Goal: Task Accomplishment & Management: Use online tool/utility

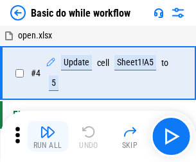
click at [48, 137] on img "button" at bounding box center [47, 132] width 15 height 15
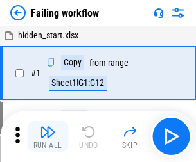
click at [48, 137] on img "button" at bounding box center [47, 132] width 15 height 15
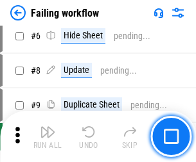
scroll to position [272, 0]
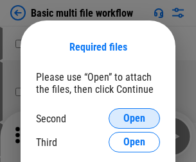
click at [134, 119] on span "Open" at bounding box center [134, 119] width 22 height 10
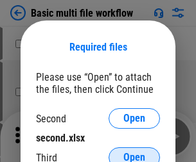
click at [134, 153] on span "Open" at bounding box center [134, 158] width 22 height 10
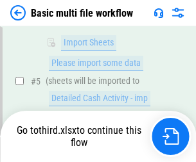
scroll to position [354, 0]
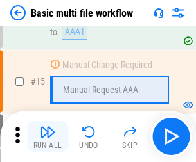
click at [48, 137] on img "button" at bounding box center [47, 132] width 15 height 15
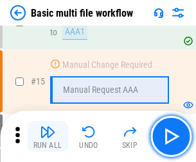
scroll to position [855, 0]
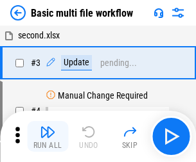
click at [48, 137] on img "button" at bounding box center [47, 132] width 15 height 15
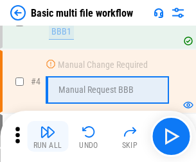
click at [48, 137] on img "button" at bounding box center [47, 132] width 15 height 15
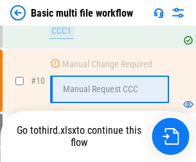
scroll to position [602, 0]
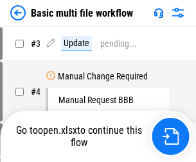
scroll to position [52, 0]
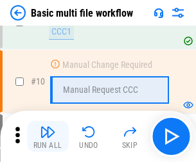
click at [48, 137] on img "button" at bounding box center [47, 132] width 15 height 15
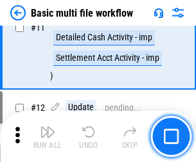
click at [48, 137] on img "button" at bounding box center [47, 132] width 15 height 15
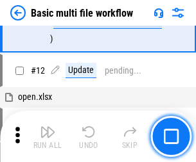
scroll to position [602, 0]
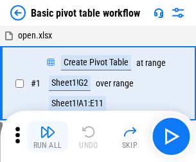
click at [48, 137] on img "button" at bounding box center [47, 132] width 15 height 15
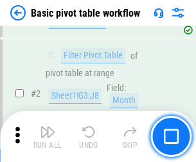
scroll to position [308, 0]
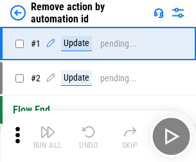
click at [48, 137] on img "button" at bounding box center [47, 132] width 15 height 15
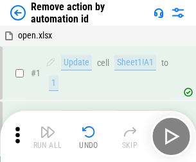
scroll to position [48, 0]
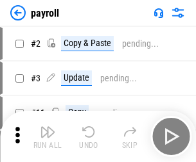
click at [48, 137] on img "button" at bounding box center [47, 132] width 15 height 15
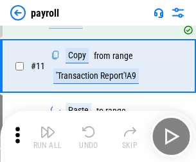
scroll to position [93, 0]
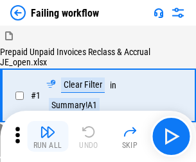
click at [48, 137] on img "button" at bounding box center [47, 132] width 15 height 15
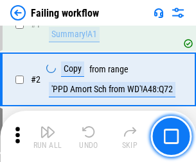
scroll to position [207, 0]
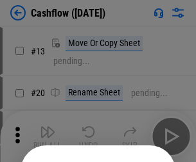
scroll to position [125, 0]
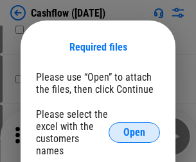
click at [134, 128] on span "Open" at bounding box center [134, 133] width 22 height 10
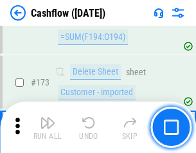
scroll to position [1359, 0]
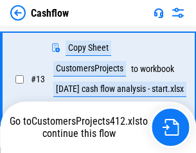
scroll to position [258, 0]
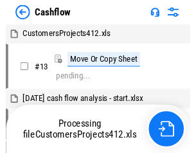
scroll to position [15, 0]
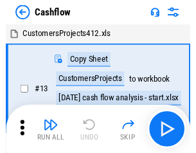
scroll to position [15, 0]
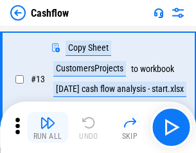
click at [48, 127] on img "button" at bounding box center [47, 122] width 15 height 15
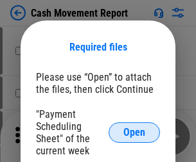
click at [134, 133] on span "Open" at bounding box center [134, 133] width 22 height 10
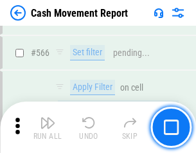
scroll to position [5886, 0]
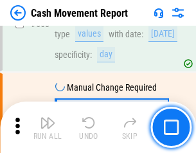
click at [48, 127] on img "button" at bounding box center [47, 122] width 15 height 15
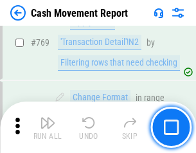
scroll to position [7136, 0]
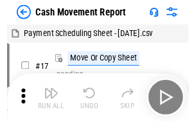
scroll to position [23, 0]
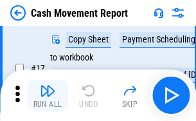
click at [48, 95] on img "button" at bounding box center [47, 90] width 15 height 15
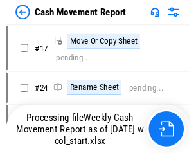
scroll to position [7, 0]
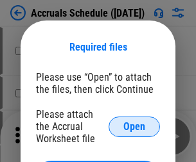
click at [134, 127] on span "Open" at bounding box center [134, 127] width 22 height 10
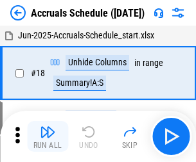
click at [48, 137] on img "button" at bounding box center [47, 132] width 15 height 15
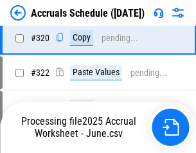
scroll to position [2389, 0]
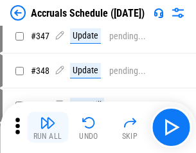
click at [48, 127] on img "button" at bounding box center [47, 122] width 15 height 15
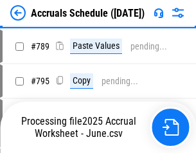
scroll to position [5395, 0]
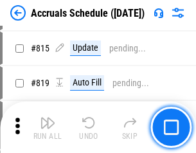
click at [48, 127] on img "button" at bounding box center [47, 122] width 15 height 15
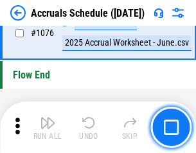
scroll to position [7692, 0]
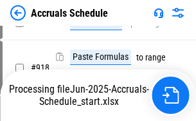
scroll to position [6789, 0]
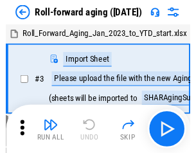
scroll to position [2, 0]
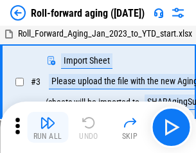
click at [48, 127] on img "button" at bounding box center [47, 122] width 15 height 15
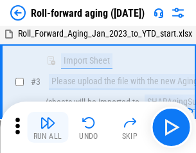
click at [48, 127] on img "button" at bounding box center [47, 122] width 15 height 15
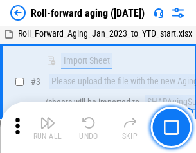
scroll to position [83, 0]
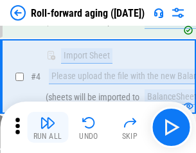
click at [48, 127] on img "button" at bounding box center [47, 122] width 15 height 15
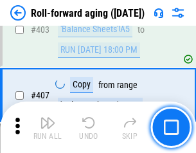
scroll to position [4453, 0]
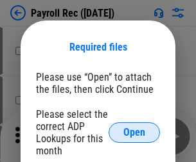
click at [134, 133] on span "Open" at bounding box center [134, 133] width 22 height 10
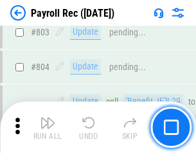
scroll to position [8159, 0]
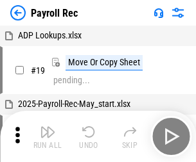
click at [48, 137] on img "button" at bounding box center [47, 132] width 15 height 15
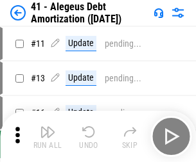
click at [48, 137] on img "button" at bounding box center [47, 132] width 15 height 15
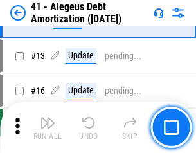
scroll to position [159, 0]
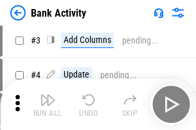
click at [48, 105] on img "button" at bounding box center [47, 99] width 15 height 15
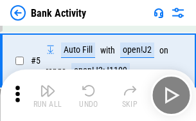
scroll to position [68, 0]
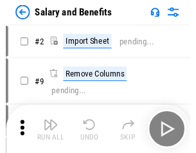
scroll to position [17, 0]
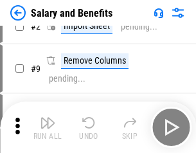
click at [48, 127] on img "button" at bounding box center [47, 122] width 15 height 15
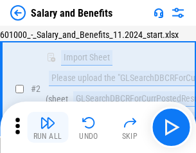
click at [48, 127] on img "button" at bounding box center [47, 122] width 15 height 15
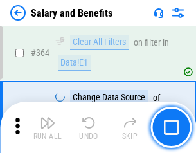
scroll to position [6048, 0]
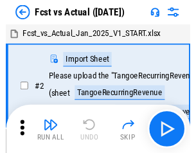
scroll to position [17, 0]
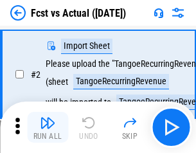
click at [48, 127] on img "button" at bounding box center [47, 122] width 15 height 15
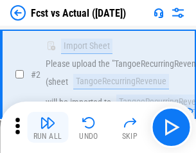
click at [48, 127] on img "button" at bounding box center [47, 122] width 15 height 15
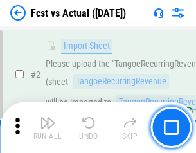
scroll to position [120, 0]
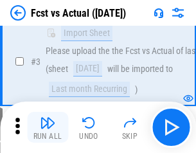
click at [48, 127] on img "button" at bounding box center [47, 122] width 15 height 15
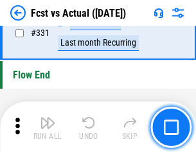
scroll to position [6147, 0]
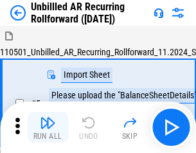
click at [48, 127] on img "button" at bounding box center [47, 122] width 15 height 15
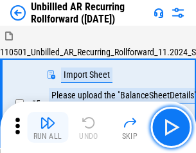
scroll to position [28, 0]
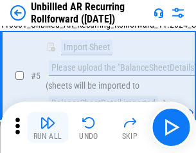
click at [48, 127] on img "button" at bounding box center [47, 122] width 15 height 15
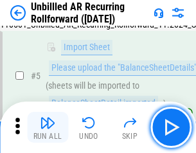
scroll to position [121, 0]
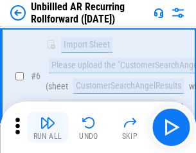
click at [48, 127] on img "button" at bounding box center [47, 122] width 15 height 15
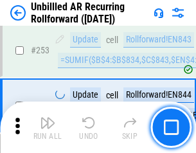
scroll to position [4362, 0]
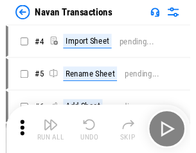
scroll to position [21, 0]
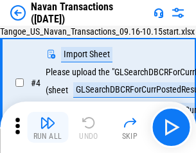
click at [48, 127] on img "button" at bounding box center [47, 122] width 15 height 15
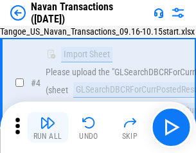
click at [48, 127] on img "button" at bounding box center [47, 122] width 15 height 15
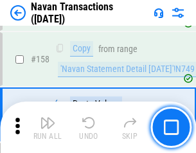
scroll to position [4164, 0]
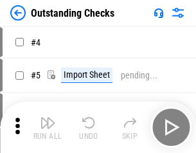
click at [48, 127] on img "button" at bounding box center [47, 122] width 15 height 15
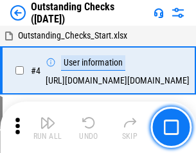
scroll to position [54, 0]
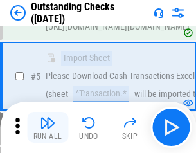
click at [48, 127] on img "button" at bounding box center [47, 122] width 15 height 15
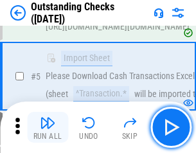
scroll to position [134, 0]
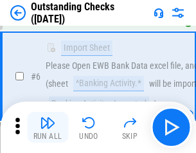
click at [48, 127] on img "button" at bounding box center [47, 122] width 15 height 15
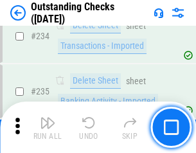
scroll to position [3900, 0]
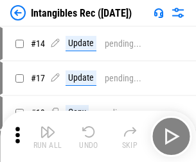
click at [48, 137] on img "button" at bounding box center [47, 132] width 15 height 15
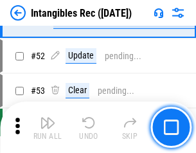
scroll to position [500, 0]
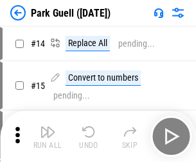
click at [48, 127] on img "button" at bounding box center [47, 132] width 15 height 15
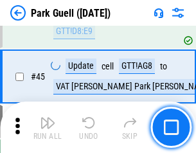
scroll to position [1606, 0]
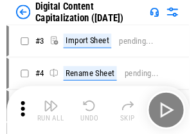
scroll to position [37, 0]
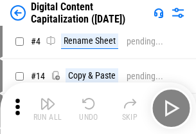
click at [48, 108] on img "button" at bounding box center [47, 103] width 15 height 15
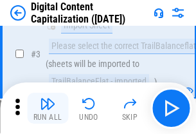
click at [48, 108] on img "button" at bounding box center [47, 103] width 15 height 15
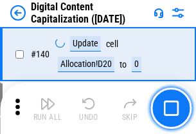
scroll to position [1362, 0]
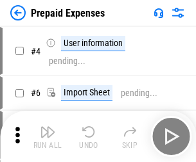
click at [48, 127] on img "button" at bounding box center [47, 132] width 15 height 15
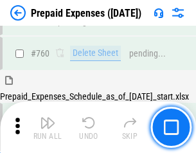
scroll to position [3560, 0]
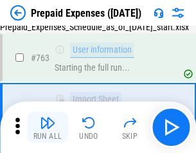
click at [48, 127] on img "button" at bounding box center [47, 122] width 15 height 15
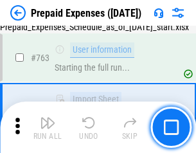
scroll to position [3635, 0]
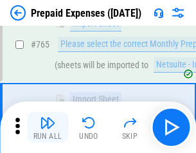
click at [48, 127] on img "button" at bounding box center [47, 122] width 15 height 15
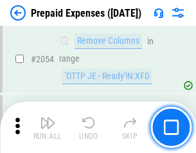
scroll to position [13425, 0]
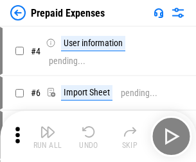
click at [48, 137] on img "button" at bounding box center [47, 132] width 15 height 15
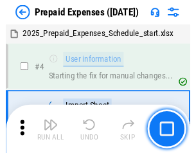
scroll to position [57, 0]
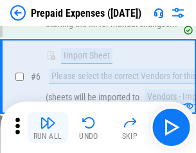
click at [48, 127] on img "button" at bounding box center [47, 122] width 15 height 15
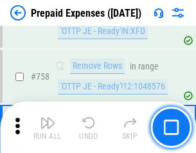
scroll to position [4576, 0]
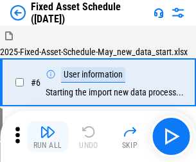
click at [48, 137] on img "button" at bounding box center [47, 132] width 15 height 15
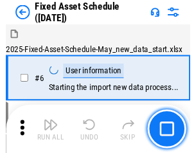
scroll to position [69, 0]
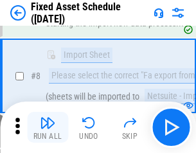
click at [48, 127] on img "button" at bounding box center [47, 122] width 15 height 15
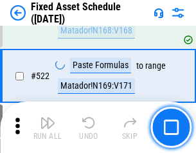
scroll to position [4464, 0]
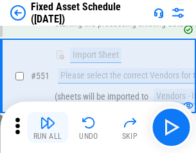
click at [48, 127] on img "button" at bounding box center [47, 122] width 15 height 15
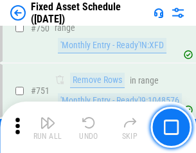
scroll to position [6261, 0]
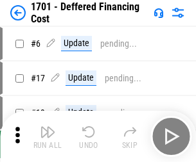
click at [48, 137] on img "button" at bounding box center [47, 132] width 15 height 15
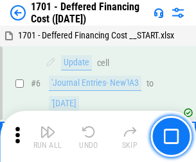
scroll to position [154, 0]
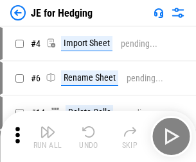
click at [48, 127] on img "button" at bounding box center [47, 132] width 15 height 15
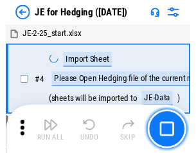
scroll to position [2, 0]
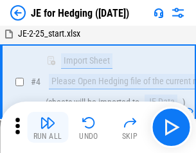
click at [48, 127] on img "button" at bounding box center [47, 122] width 15 height 15
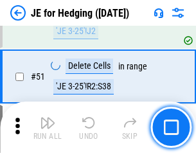
scroll to position [832, 0]
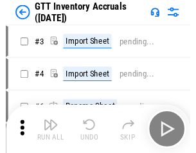
scroll to position [2, 0]
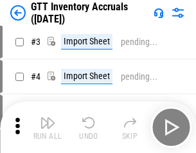
click at [48, 127] on img "button" at bounding box center [47, 122] width 15 height 15
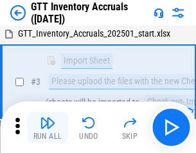
click at [48, 127] on img "button" at bounding box center [47, 122] width 15 height 15
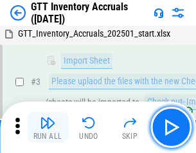
scroll to position [83, 0]
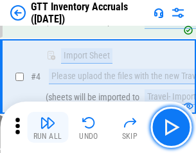
click at [48, 127] on img "button" at bounding box center [47, 122] width 15 height 15
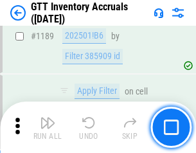
scroll to position [10487, 0]
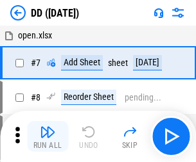
click at [48, 137] on img "button" at bounding box center [47, 132] width 15 height 15
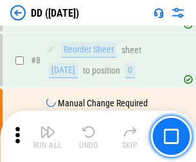
scroll to position [124, 0]
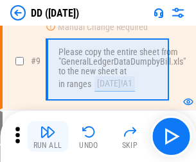
click at [48, 137] on img "button" at bounding box center [47, 132] width 15 height 15
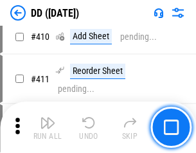
scroll to position [5746, 0]
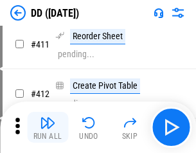
click at [48, 127] on img "button" at bounding box center [47, 122] width 15 height 15
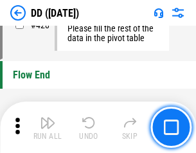
scroll to position [6147, 0]
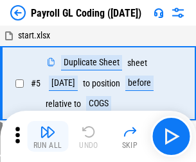
click at [48, 137] on img "button" at bounding box center [47, 132] width 15 height 15
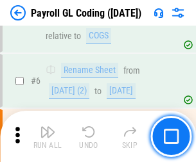
scroll to position [154, 0]
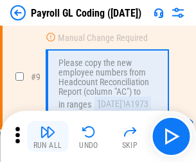
click at [48, 137] on img "button" at bounding box center [47, 132] width 15 height 15
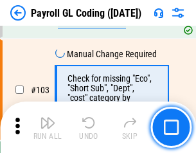
scroll to position [3013, 0]
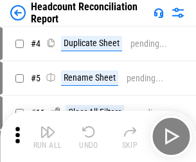
click at [48, 137] on img "button" at bounding box center [47, 132] width 15 height 15
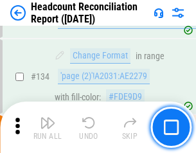
scroll to position [1544, 0]
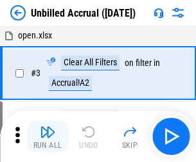
click at [48, 137] on img "button" at bounding box center [47, 132] width 15 height 15
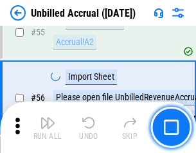
scroll to position [1341, 0]
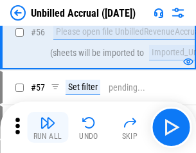
click at [48, 127] on img "button" at bounding box center [47, 122] width 15 height 15
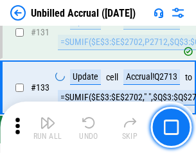
scroll to position [3825, 0]
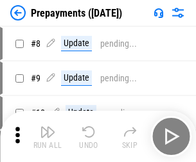
click at [48, 137] on img "button" at bounding box center [47, 132] width 15 height 15
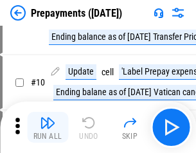
scroll to position [80, 0]
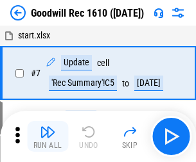
click at [48, 137] on img "button" at bounding box center [47, 132] width 15 height 15
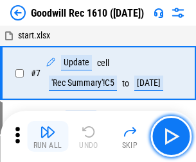
scroll to position [220, 0]
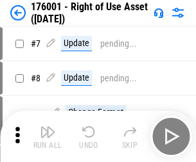
click at [48, 137] on img "button" at bounding box center [47, 132] width 15 height 15
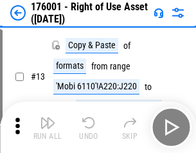
scroll to position [83, 0]
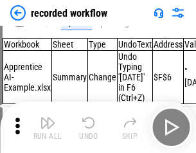
click at [48, 127] on img "button" at bounding box center [47, 122] width 15 height 15
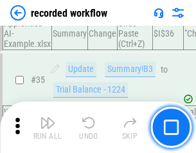
scroll to position [4014, 0]
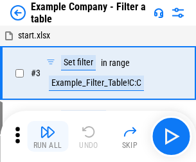
click at [48, 137] on img "button" at bounding box center [47, 132] width 15 height 15
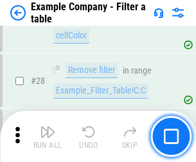
scroll to position [1175, 0]
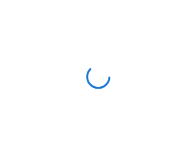
scroll to position [20, 0]
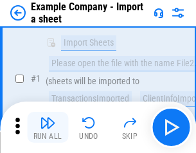
click at [48, 127] on img "button" at bounding box center [47, 122] width 15 height 15
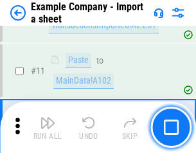
scroll to position [284, 0]
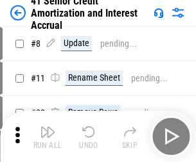
click at [48, 127] on img "button" at bounding box center [47, 132] width 15 height 15
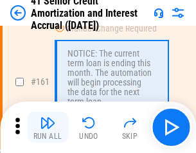
click at [48, 127] on img "button" at bounding box center [47, 122] width 15 height 15
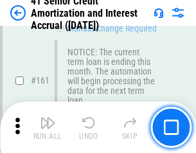
scroll to position [1374, 0]
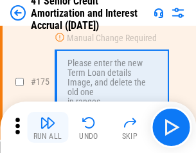
click at [48, 127] on img "button" at bounding box center [47, 122] width 15 height 15
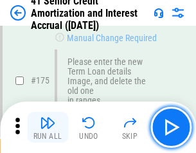
scroll to position [1504, 0]
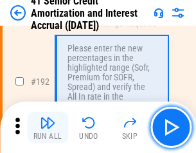
click at [48, 127] on img "button" at bounding box center [47, 122] width 15 height 15
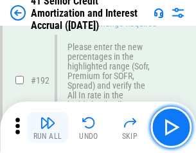
scroll to position [1639, 0]
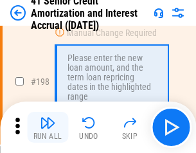
click at [48, 127] on img "button" at bounding box center [47, 122] width 15 height 15
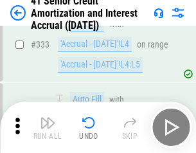
scroll to position [3281, 0]
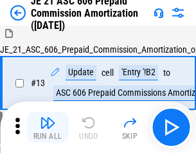
click at [48, 127] on img "button" at bounding box center [47, 122] width 15 height 15
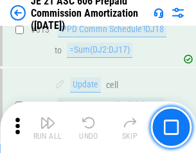
scroll to position [2398, 0]
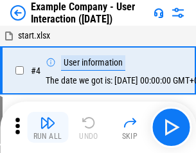
click at [48, 127] on img "button" at bounding box center [47, 122] width 15 height 15
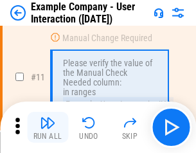
click at [48, 127] on img "button" at bounding box center [47, 122] width 15 height 15
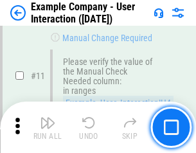
scroll to position [278, 0]
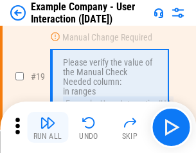
click at [48, 127] on img "button" at bounding box center [47, 122] width 15 height 15
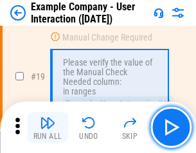
click at [48, 127] on img "button" at bounding box center [47, 122] width 15 height 15
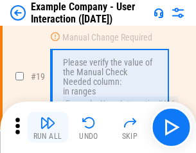
click at [48, 127] on img "button" at bounding box center [47, 122] width 15 height 15
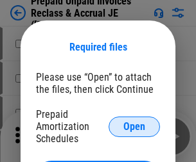
click at [134, 127] on span "Open" at bounding box center [134, 127] width 22 height 10
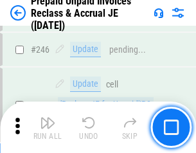
scroll to position [1734, 0]
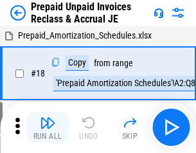
click at [48, 127] on img "button" at bounding box center [47, 122] width 15 height 15
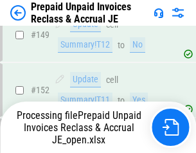
scroll to position [1117, 0]
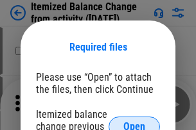
click at [134, 122] on span "Open" at bounding box center [134, 127] width 22 height 10
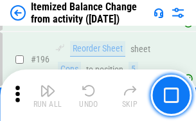
scroll to position [2472, 0]
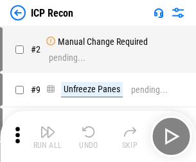
scroll to position [6, 0]
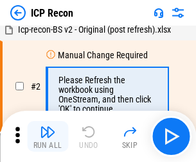
click at [48, 137] on img "button" at bounding box center [47, 132] width 15 height 15
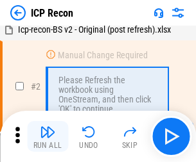
click at [48, 137] on img "button" at bounding box center [47, 132] width 15 height 15
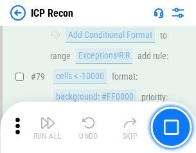
scroll to position [1259, 0]
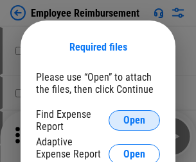
click at [134, 121] on span "Open" at bounding box center [134, 121] width 22 height 10
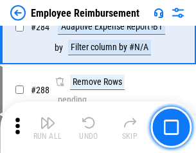
scroll to position [3491, 0]
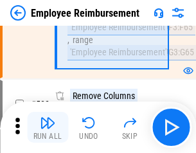
click at [48, 127] on img "button" at bounding box center [47, 122] width 15 height 15
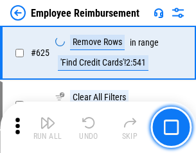
scroll to position [7689, 0]
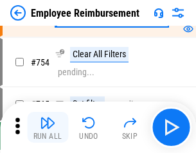
click at [48, 127] on img "button" at bounding box center [47, 122] width 15 height 15
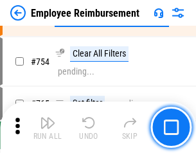
click at [48, 127] on img "button" at bounding box center [47, 122] width 15 height 15
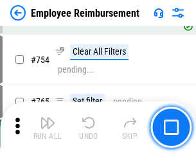
scroll to position [9010, 0]
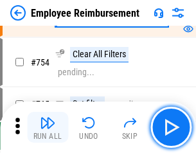
click at [48, 127] on img "button" at bounding box center [47, 122] width 15 height 15
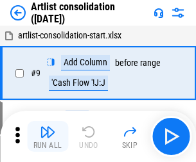
click at [48, 137] on img "button" at bounding box center [47, 132] width 15 height 15
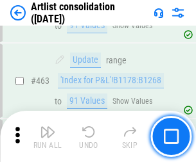
scroll to position [5623, 0]
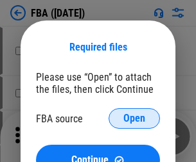
click at [134, 119] on span "Open" at bounding box center [134, 119] width 22 height 10
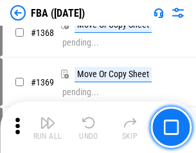
scroll to position [13793, 0]
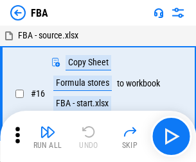
scroll to position [13, 0]
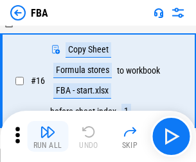
click at [48, 137] on img "button" at bounding box center [47, 132] width 15 height 15
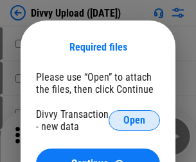
click at [134, 121] on span "Open" at bounding box center [134, 121] width 22 height 10
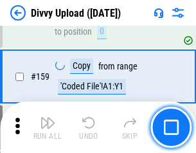
scroll to position [1330, 0]
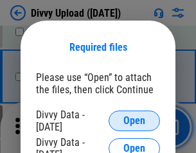
click at [134, 121] on span "Open" at bounding box center [134, 121] width 22 height 10
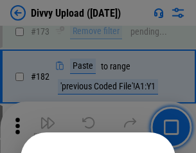
scroll to position [1442, 0]
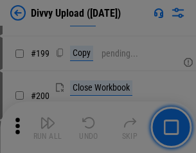
scroll to position [1867, 0]
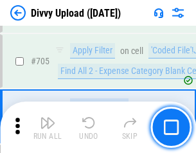
scroll to position [8786, 0]
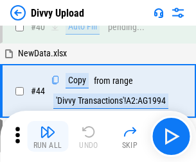
click at [48, 137] on img "button" at bounding box center [47, 132] width 15 height 15
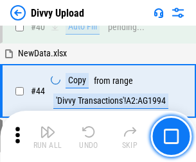
scroll to position [141, 0]
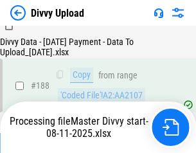
scroll to position [1512, 0]
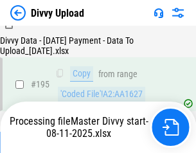
scroll to position [1795, 0]
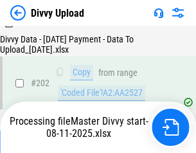
scroll to position [2078, 0]
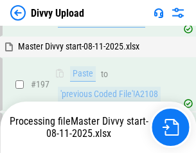
scroll to position [1916, 0]
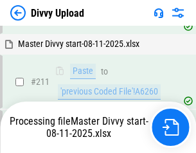
scroll to position [2482, 0]
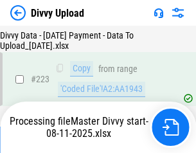
scroll to position [2928, 0]
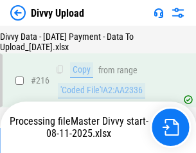
scroll to position [2655, 0]
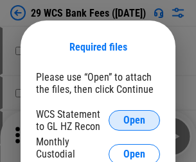
click at [134, 121] on span "Open" at bounding box center [134, 121] width 22 height 10
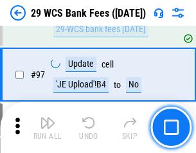
scroll to position [1252, 0]
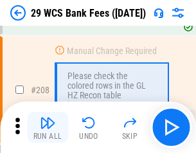
click at [48, 127] on img "button" at bounding box center [47, 122] width 15 height 15
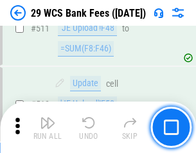
scroll to position [6462, 0]
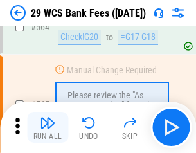
click at [48, 127] on img "button" at bounding box center [47, 122] width 15 height 15
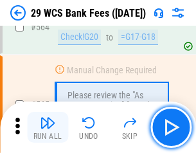
scroll to position [6946, 0]
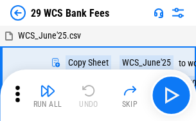
scroll to position [23, 0]
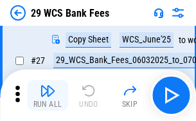
click at [48, 95] on img "button" at bounding box center [47, 90] width 15 height 15
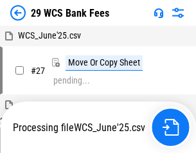
scroll to position [7, 0]
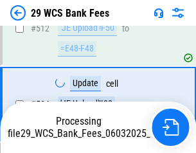
scroll to position [6779, 0]
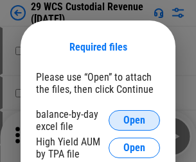
click at [134, 121] on span "Open" at bounding box center [134, 121] width 22 height 10
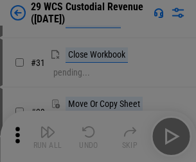
scroll to position [275, 0]
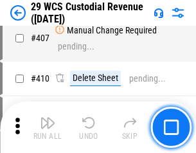
scroll to position [5948, 0]
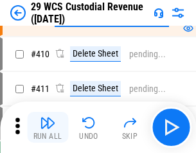
click at [48, 127] on img "button" at bounding box center [47, 122] width 15 height 15
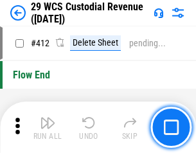
scroll to position [6133, 0]
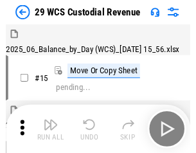
scroll to position [31, 0]
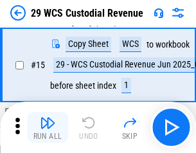
click at [48, 127] on img "button" at bounding box center [47, 122] width 15 height 15
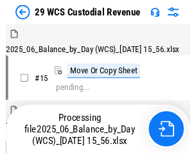
scroll to position [31, 0]
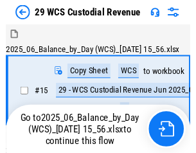
scroll to position [24, 0]
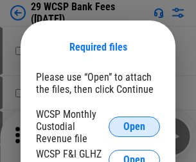
click at [134, 127] on span "Open" at bounding box center [134, 127] width 22 height 10
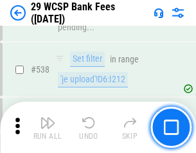
scroll to position [4934, 0]
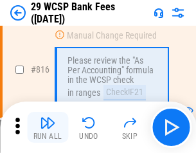
click at [48, 127] on img "button" at bounding box center [47, 122] width 15 height 15
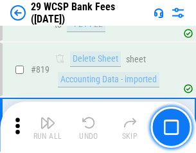
scroll to position [7846, 0]
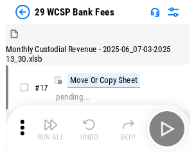
scroll to position [31, 0]
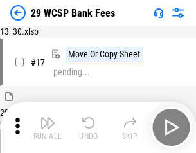
click at [48, 127] on img "button" at bounding box center [47, 122] width 15 height 15
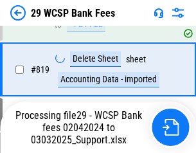
scroll to position [7973, 0]
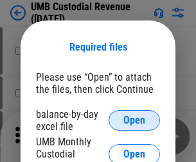
click at [134, 121] on span "Open" at bounding box center [134, 121] width 22 height 10
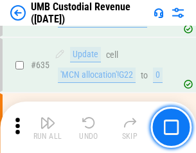
scroll to position [6721, 0]
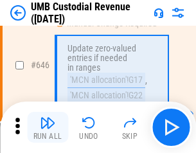
click at [48, 127] on img "button" at bounding box center [47, 122] width 15 height 15
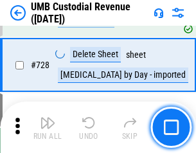
scroll to position [7922, 0]
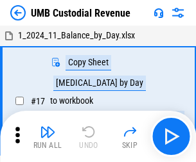
scroll to position [10, 0]
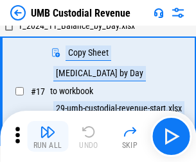
click at [48, 137] on img "button" at bounding box center [47, 132] width 15 height 15
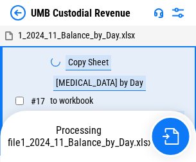
scroll to position [10, 0]
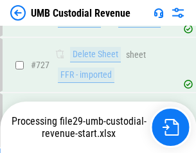
scroll to position [7893, 0]
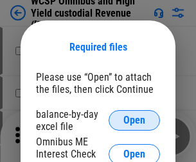
click at [134, 121] on span "Open" at bounding box center [134, 121] width 22 height 10
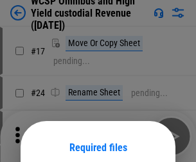
scroll to position [101, 0]
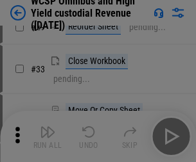
scroll to position [293, 0]
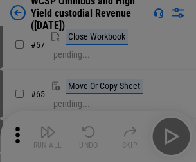
scroll to position [560, 0]
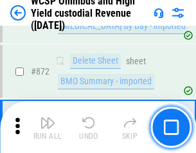
scroll to position [10869, 0]
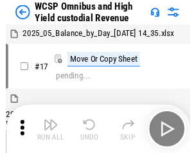
scroll to position [7, 0]
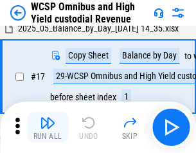
click at [48, 127] on img "button" at bounding box center [47, 122] width 15 height 15
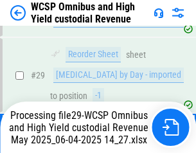
scroll to position [267, 0]
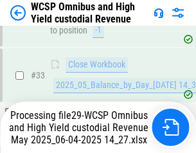
scroll to position [570, 0]
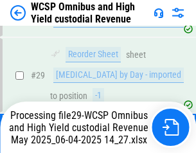
scroll to position [267, 0]
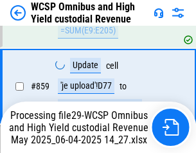
scroll to position [10840, 0]
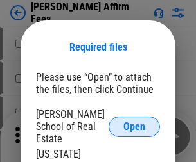
click at [134, 122] on span "Open" at bounding box center [134, 127] width 22 height 10
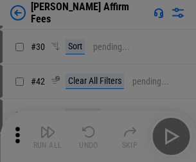
scroll to position [261, 0]
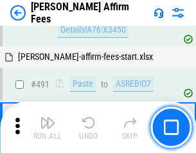
scroll to position [3492, 0]
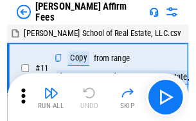
scroll to position [13, 0]
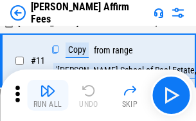
click at [48, 95] on img "button" at bounding box center [47, 90] width 15 height 15
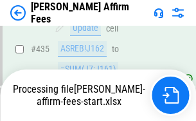
scroll to position [3368, 0]
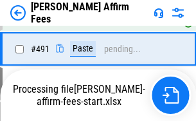
scroll to position [3508, 0]
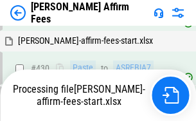
scroll to position [2718, 0]
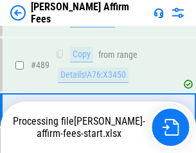
scroll to position [3352, 0]
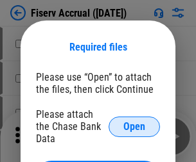
click at [134, 122] on span "Open" at bounding box center [134, 127] width 22 height 10
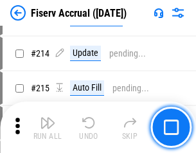
scroll to position [3316, 0]
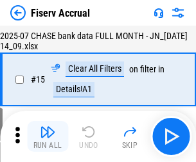
click at [48, 137] on img "button" at bounding box center [47, 132] width 15 height 15
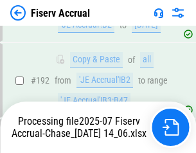
scroll to position [3460, 0]
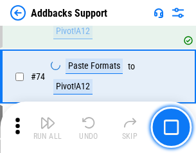
scroll to position [935, 0]
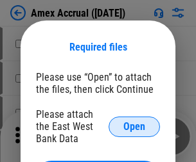
click at [134, 127] on span "Open" at bounding box center [134, 127] width 22 height 10
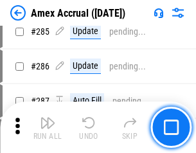
scroll to position [3517, 0]
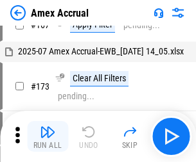
click at [48, 137] on img "button" at bounding box center [47, 132] width 15 height 15
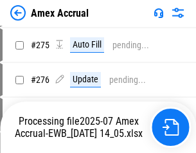
scroll to position [3827, 0]
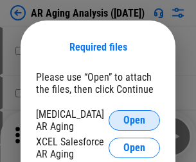
click at [134, 119] on span "Open" at bounding box center [134, 121] width 22 height 10
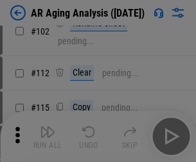
scroll to position [177, 0]
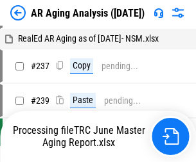
scroll to position [13, 0]
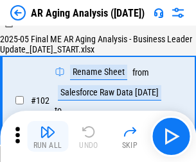
click at [48, 137] on img "button" at bounding box center [47, 132] width 15 height 15
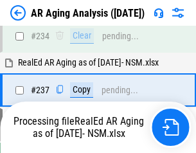
scroll to position [1991, 0]
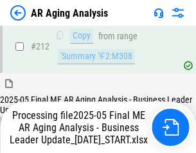
scroll to position [1976, 0]
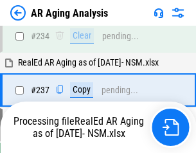
scroll to position [2029, 0]
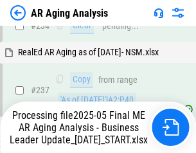
scroll to position [2029, 0]
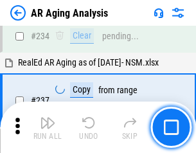
scroll to position [1976, 0]
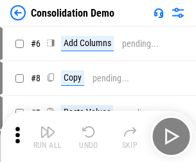
click at [48, 137] on img "button" at bounding box center [47, 132] width 15 height 15
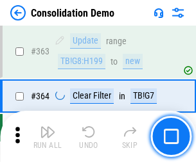
scroll to position [4304, 0]
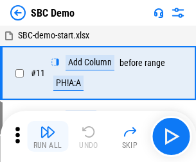
click at [48, 137] on img "button" at bounding box center [47, 132] width 15 height 15
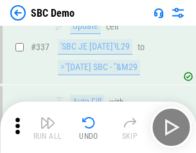
scroll to position [3378, 0]
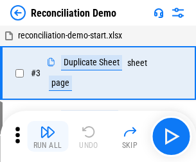
click at [48, 137] on img "button" at bounding box center [47, 132] width 15 height 15
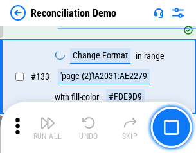
scroll to position [1525, 0]
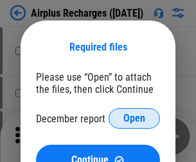
click at [134, 119] on span "Open" at bounding box center [134, 119] width 22 height 10
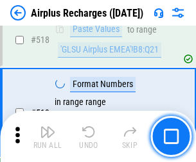
scroll to position [5527, 0]
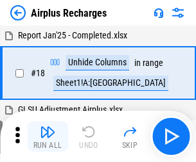
click at [48, 137] on img "button" at bounding box center [47, 132] width 15 height 15
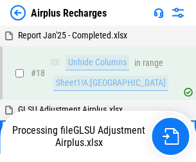
scroll to position [57, 0]
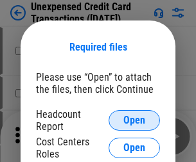
click at [134, 121] on span "Open" at bounding box center [134, 121] width 22 height 10
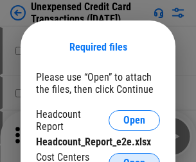
click at [134, 159] on span "Open" at bounding box center [134, 164] width 22 height 10
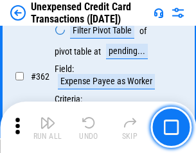
scroll to position [3303, 0]
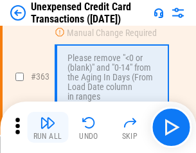
click at [48, 127] on img "button" at bounding box center [47, 122] width 15 height 15
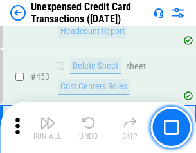
scroll to position [4380, 0]
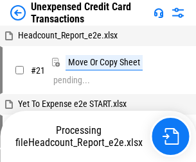
scroll to position [20, 0]
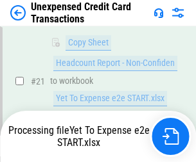
scroll to position [209, 0]
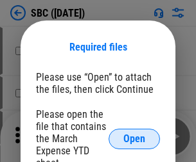
click at [134, 139] on span "Open" at bounding box center [134, 139] width 22 height 10
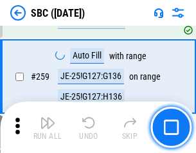
scroll to position [2510, 0]
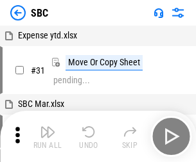
scroll to position [13, 0]
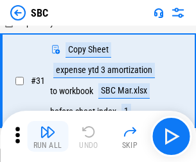
click at [48, 137] on img "button" at bounding box center [47, 132] width 15 height 15
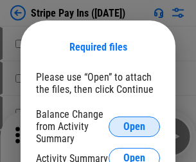
click at [134, 127] on span "Open" at bounding box center [134, 127] width 22 height 10
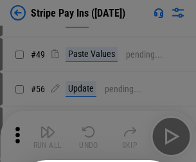
scroll to position [233, 0]
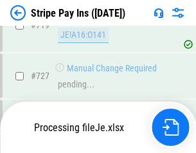
scroll to position [6658, 0]
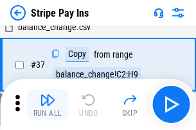
click at [48, 105] on img "button" at bounding box center [47, 99] width 15 height 15
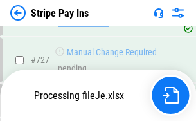
scroll to position [6630, 0]
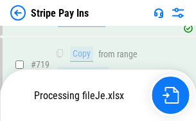
scroll to position [6630, 0]
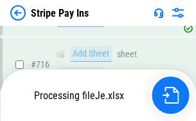
scroll to position [6630, 0]
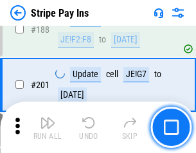
scroll to position [1829, 0]
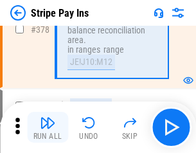
click at [48, 127] on img "button" at bounding box center [47, 122] width 15 height 15
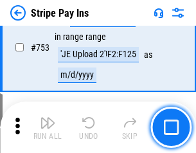
scroll to position [6614, 0]
